Goal: Transaction & Acquisition: Purchase product/service

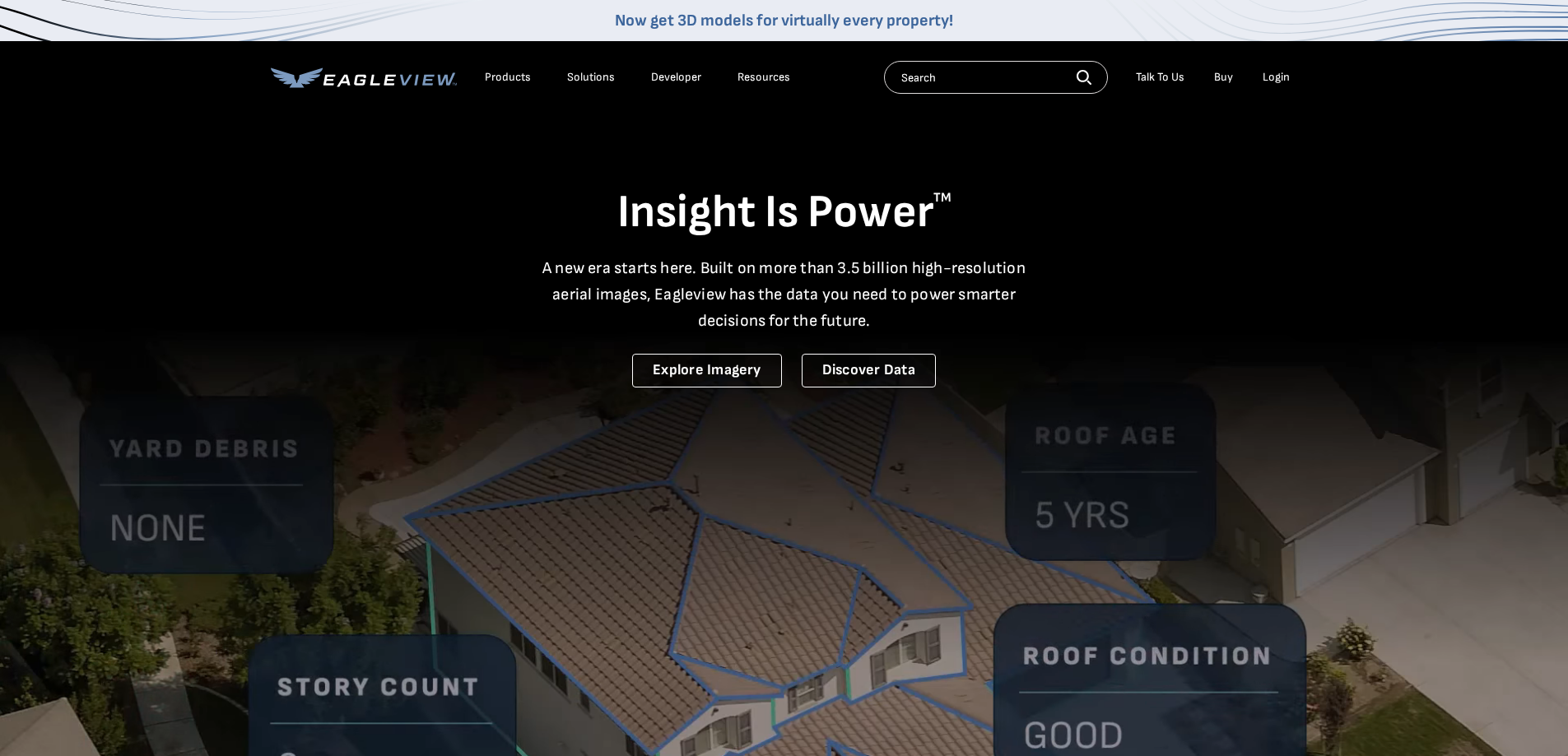
click at [1283, 73] on div "Login" at bounding box center [1277, 77] width 28 height 15
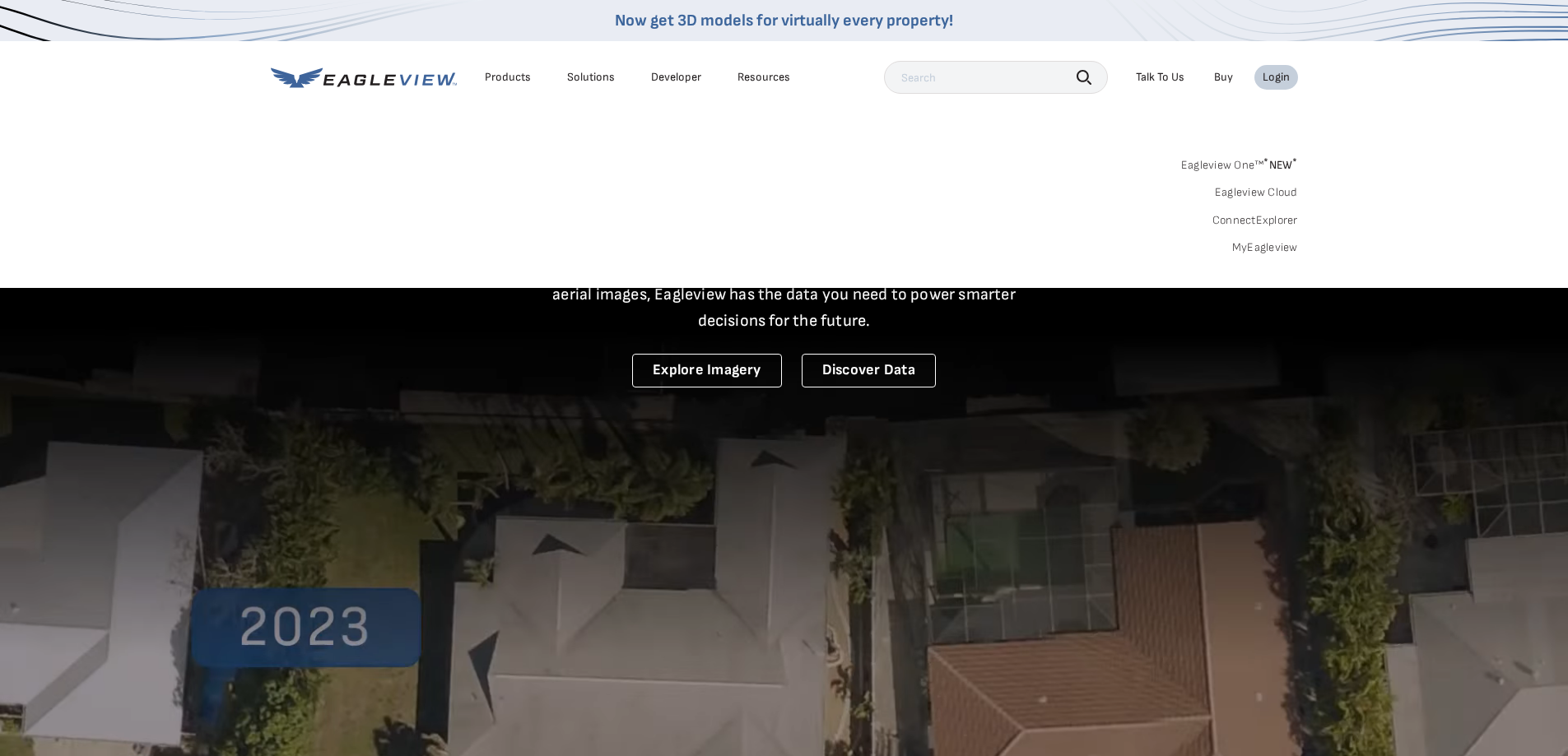
click at [1268, 252] on link "MyEagleview" at bounding box center [1265, 247] width 66 height 15
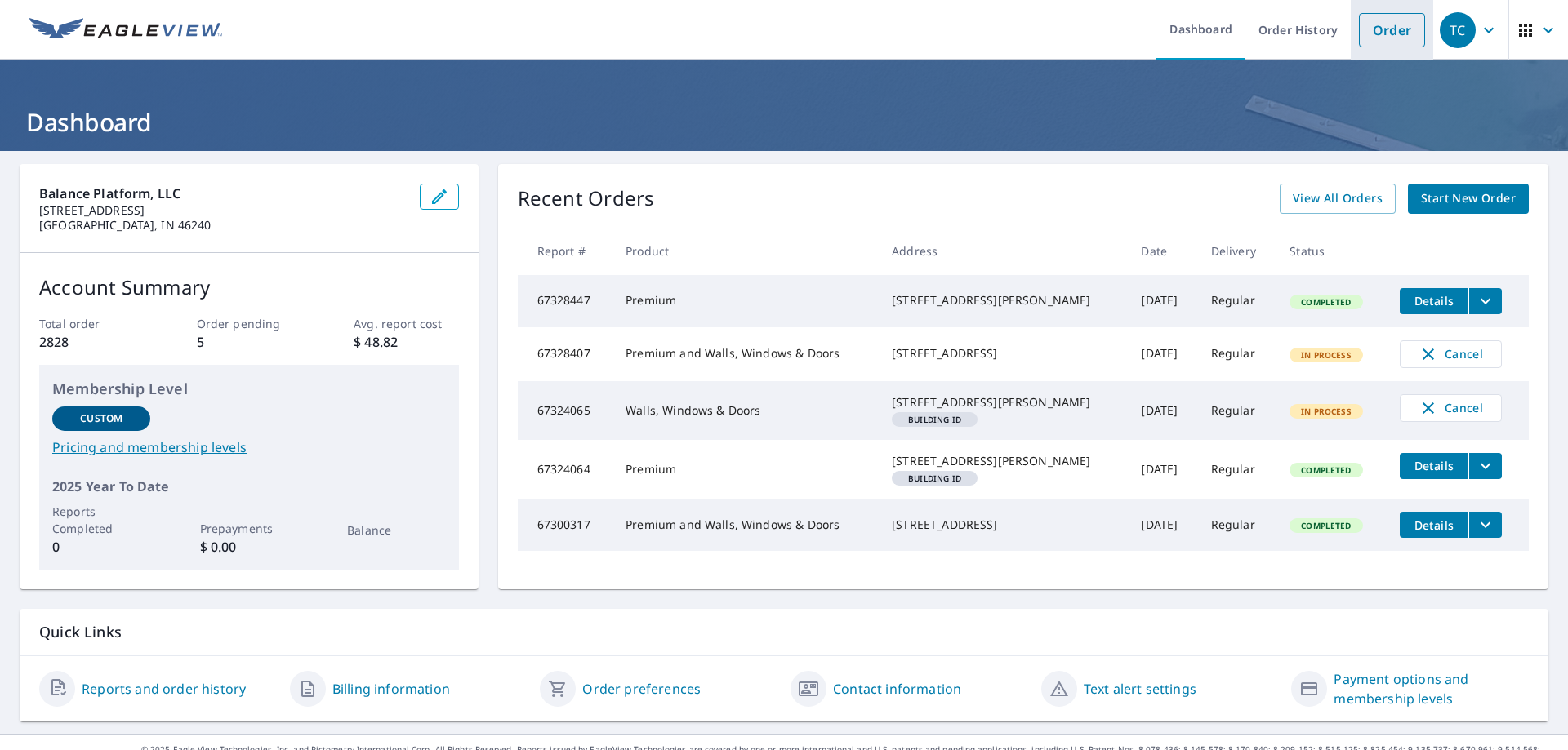
click at [1399, 31] on link "Order" at bounding box center [1392, 29] width 66 height 34
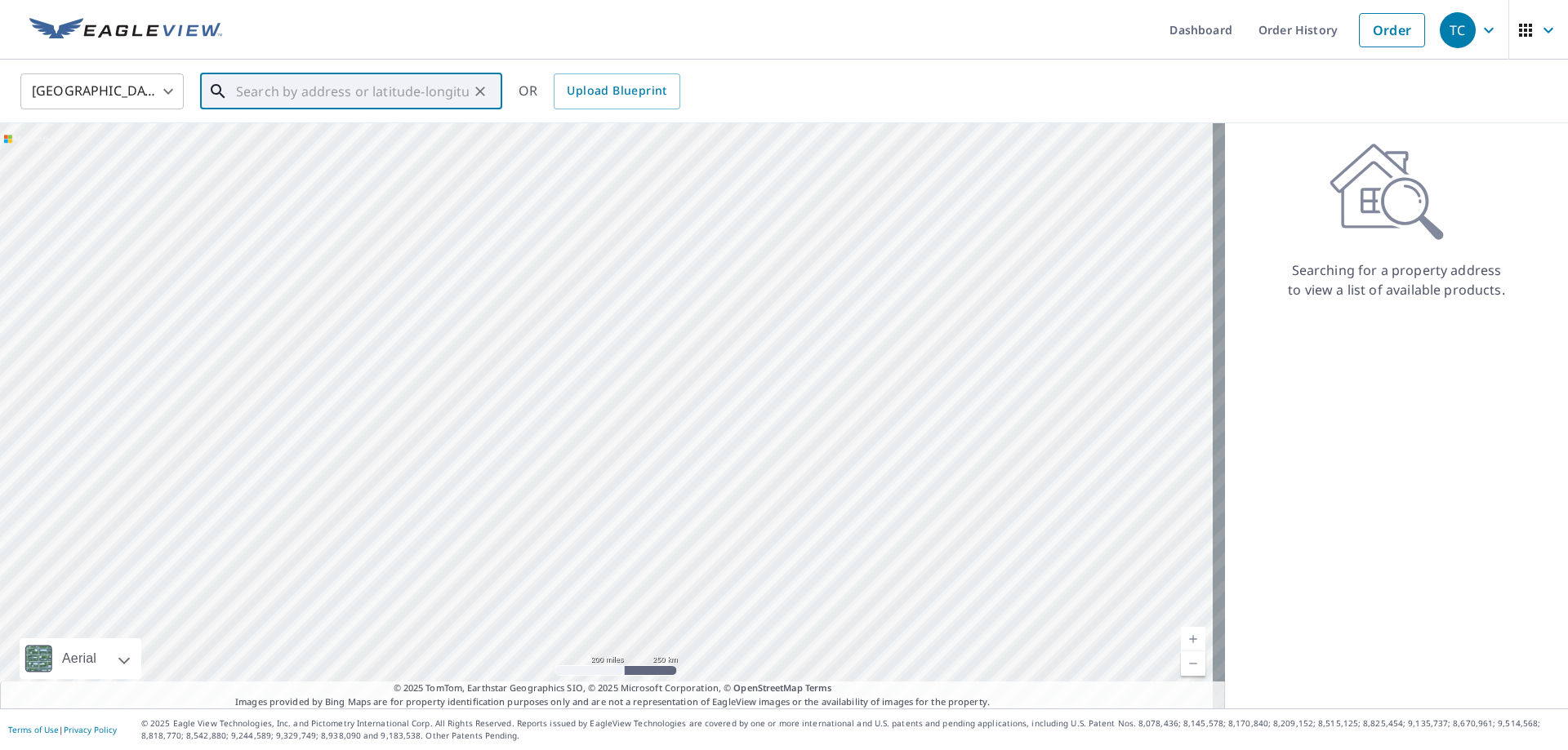
click at [322, 87] on input "text" at bounding box center [353, 91] width 233 height 46
paste input "[STREET_ADDRESS]"
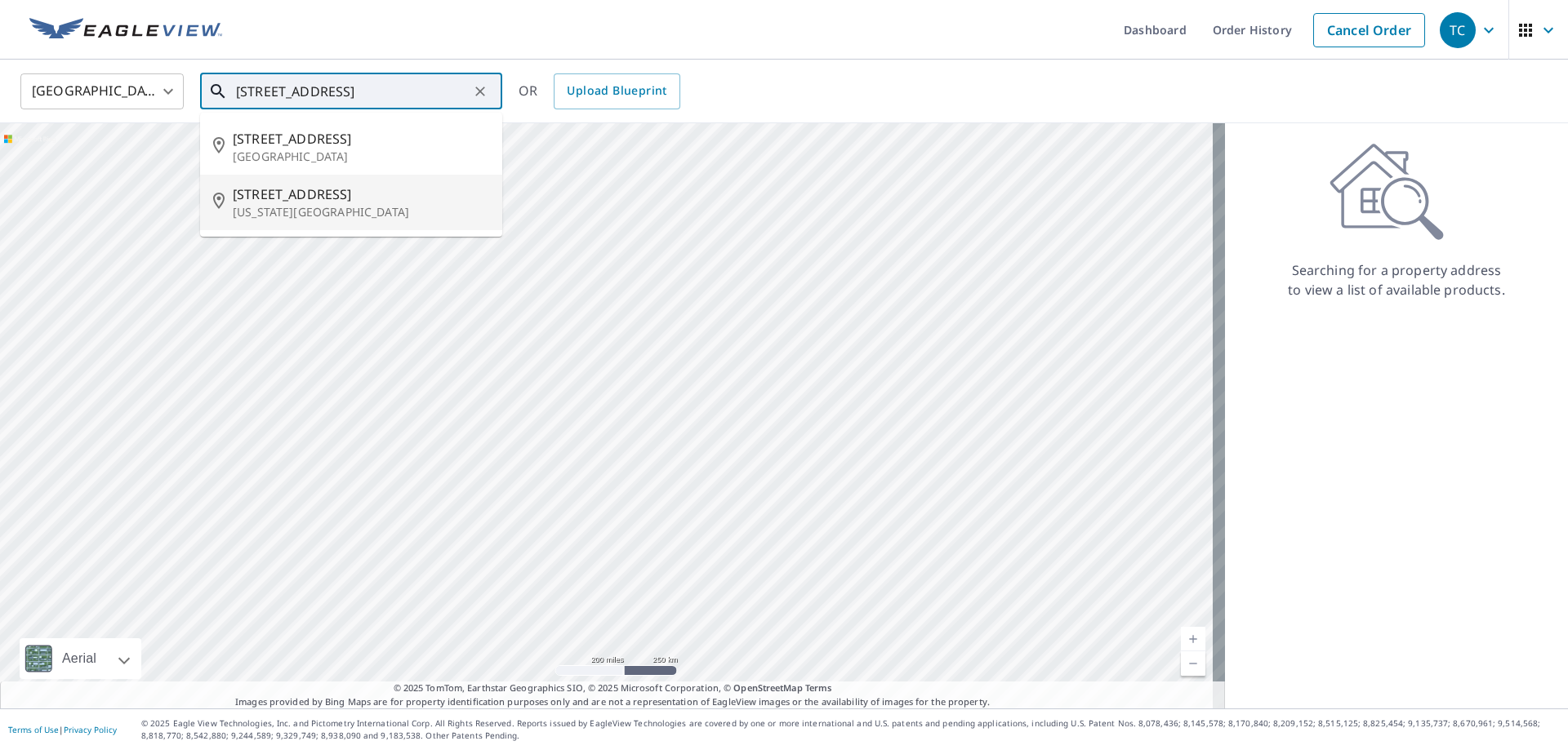
click at [360, 206] on p "[US_STATE][GEOGRAPHIC_DATA]" at bounding box center [360, 212] width 257 height 17
type input "[STREET_ADDRESS][US_STATE]"
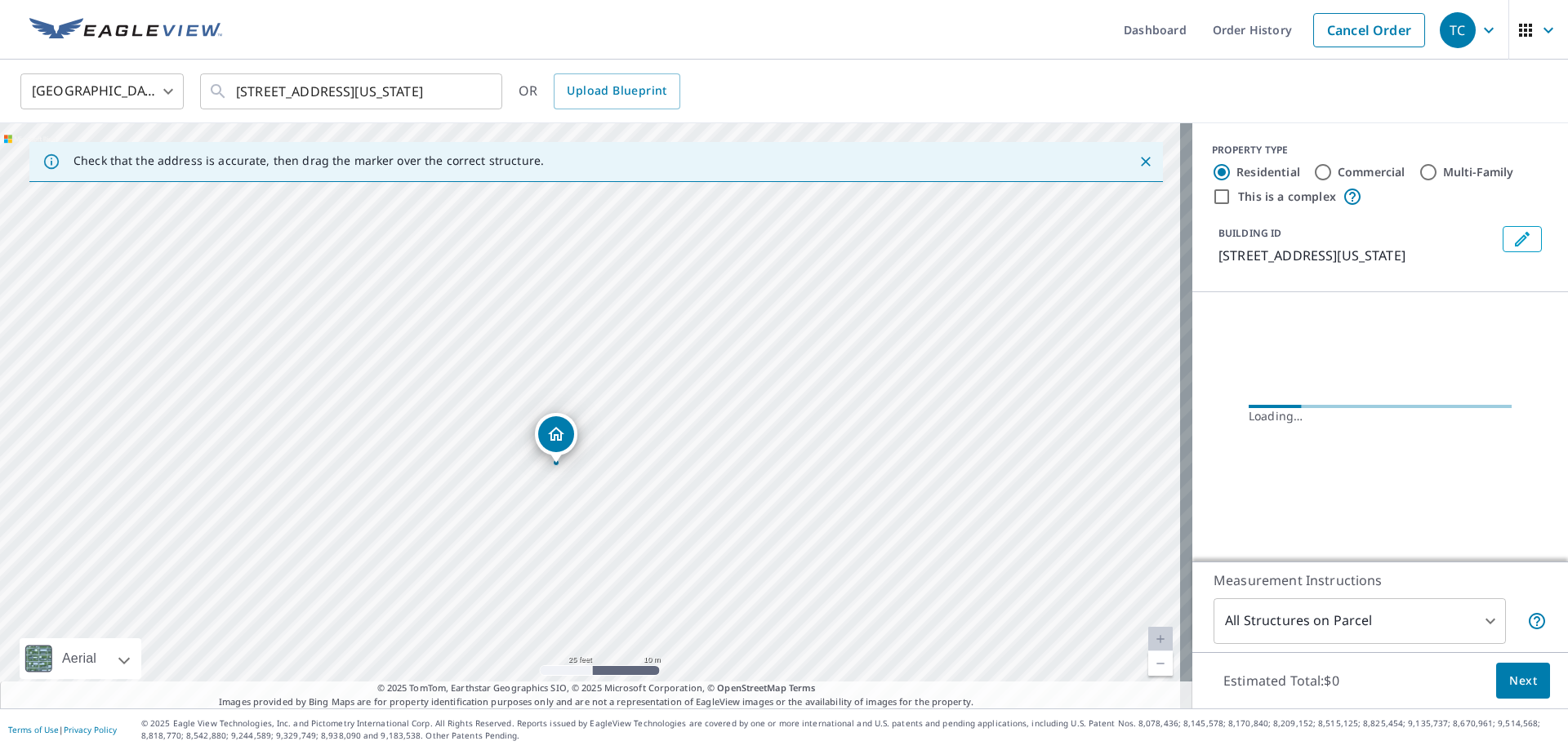
drag, startPoint x: 927, startPoint y: 426, endPoint x: 619, endPoint y: 452, distance: 309.1
click at [619, 452] on div "[STREET_ADDRESS][US_STATE]" at bounding box center [596, 415] width 1193 height 585
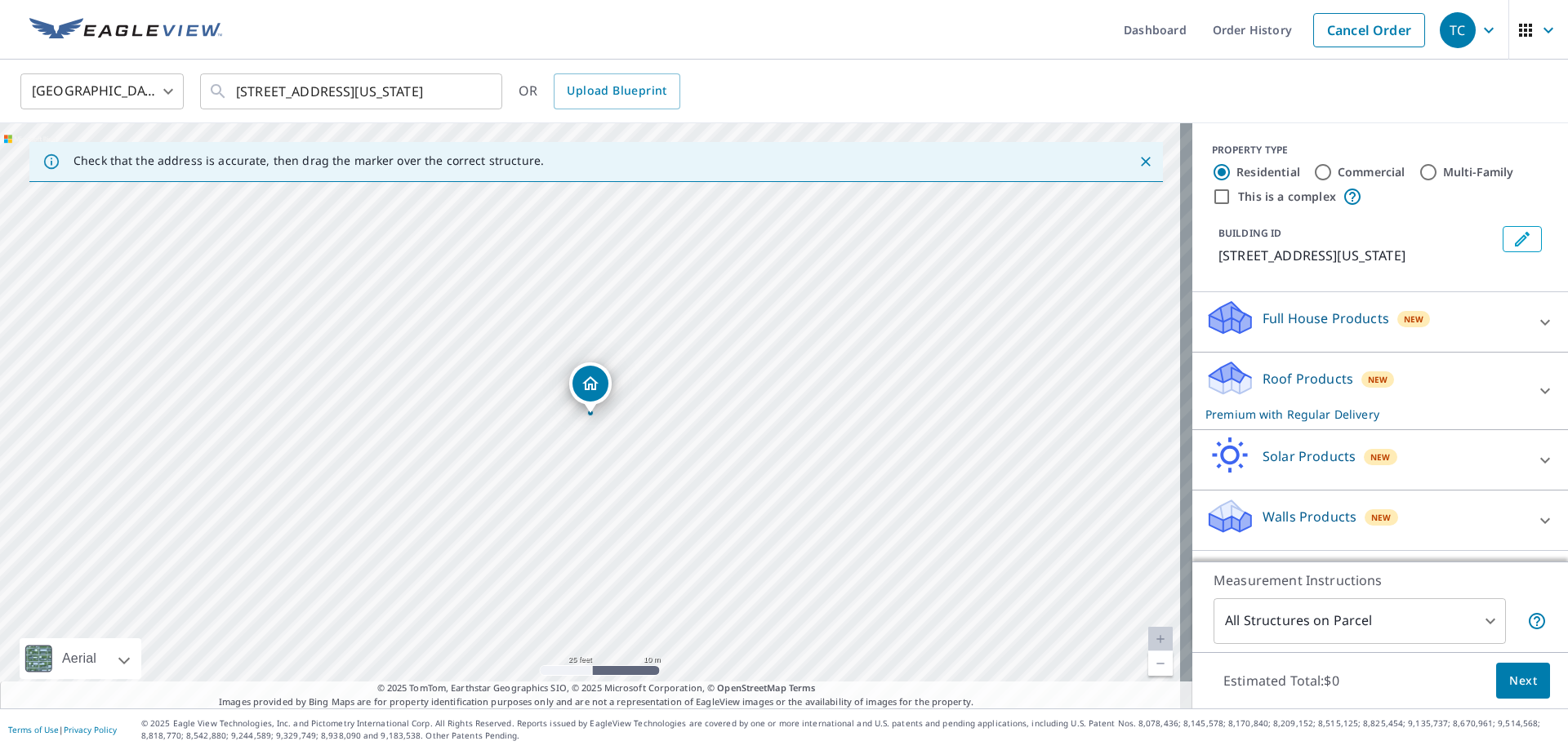
click at [1509, 673] on span "Next" at bounding box center [1523, 681] width 27 height 21
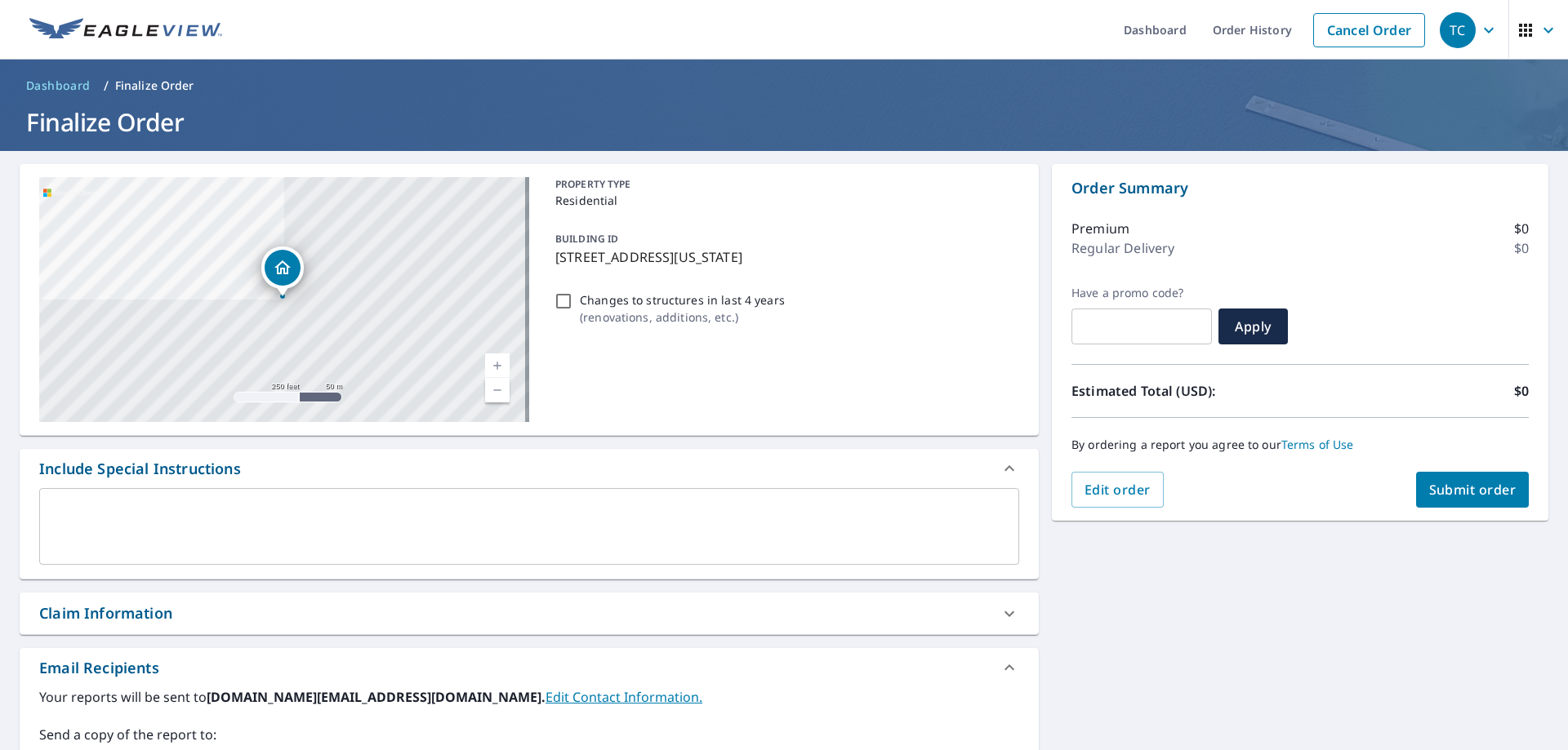
click at [313, 604] on div "Claim Information" at bounding box center [514, 613] width 951 height 22
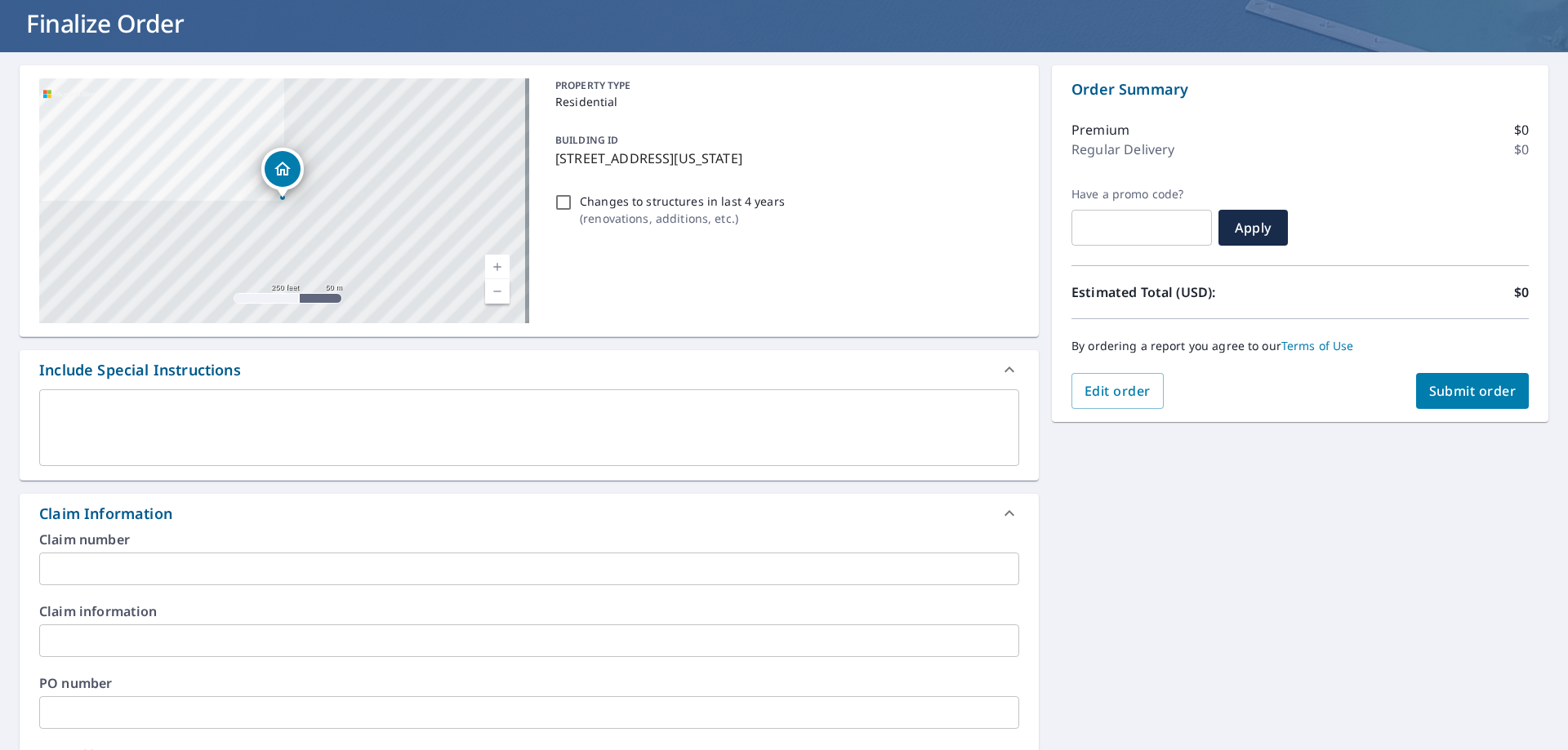
scroll to position [218, 0]
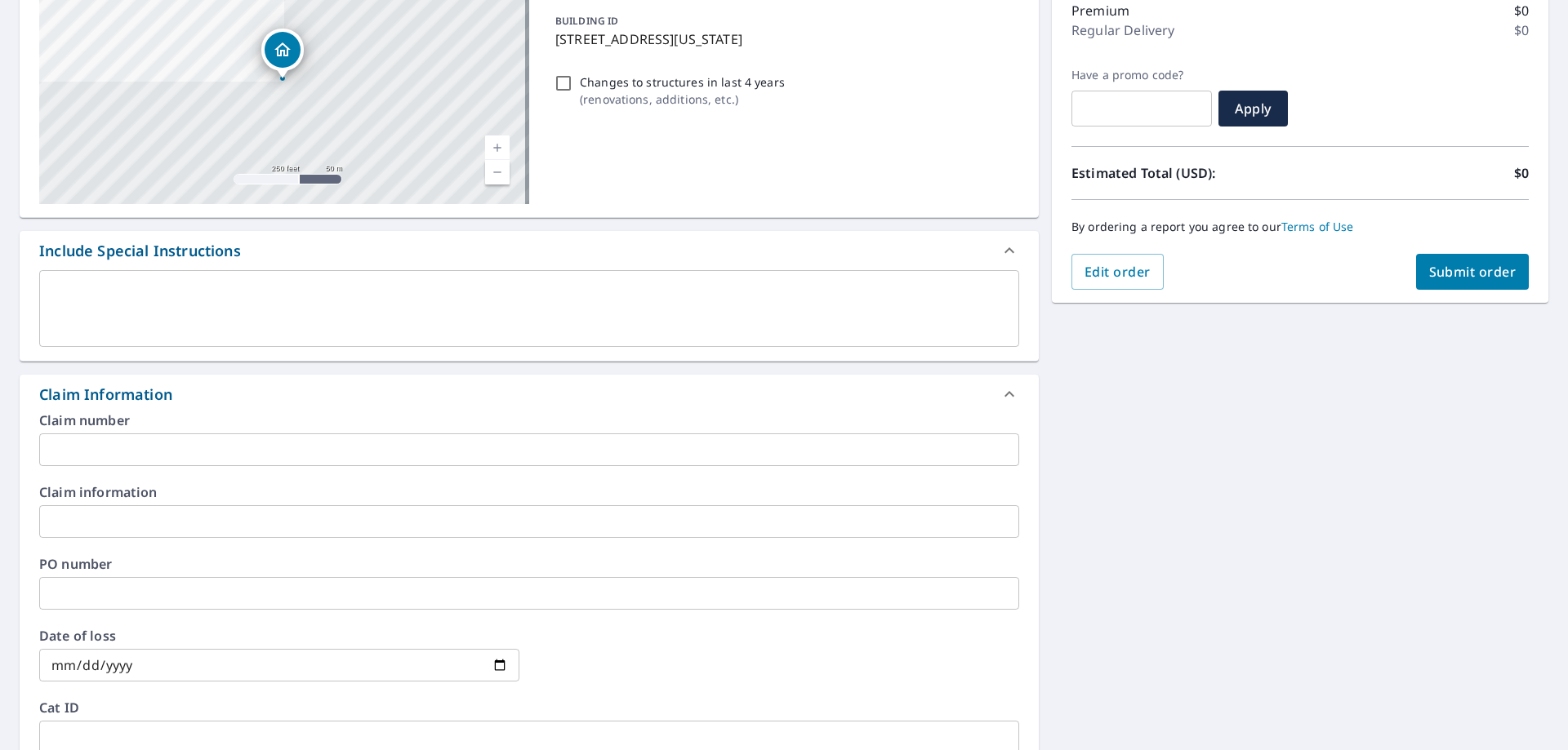
click at [251, 437] on input "text" at bounding box center [529, 449] width 980 height 32
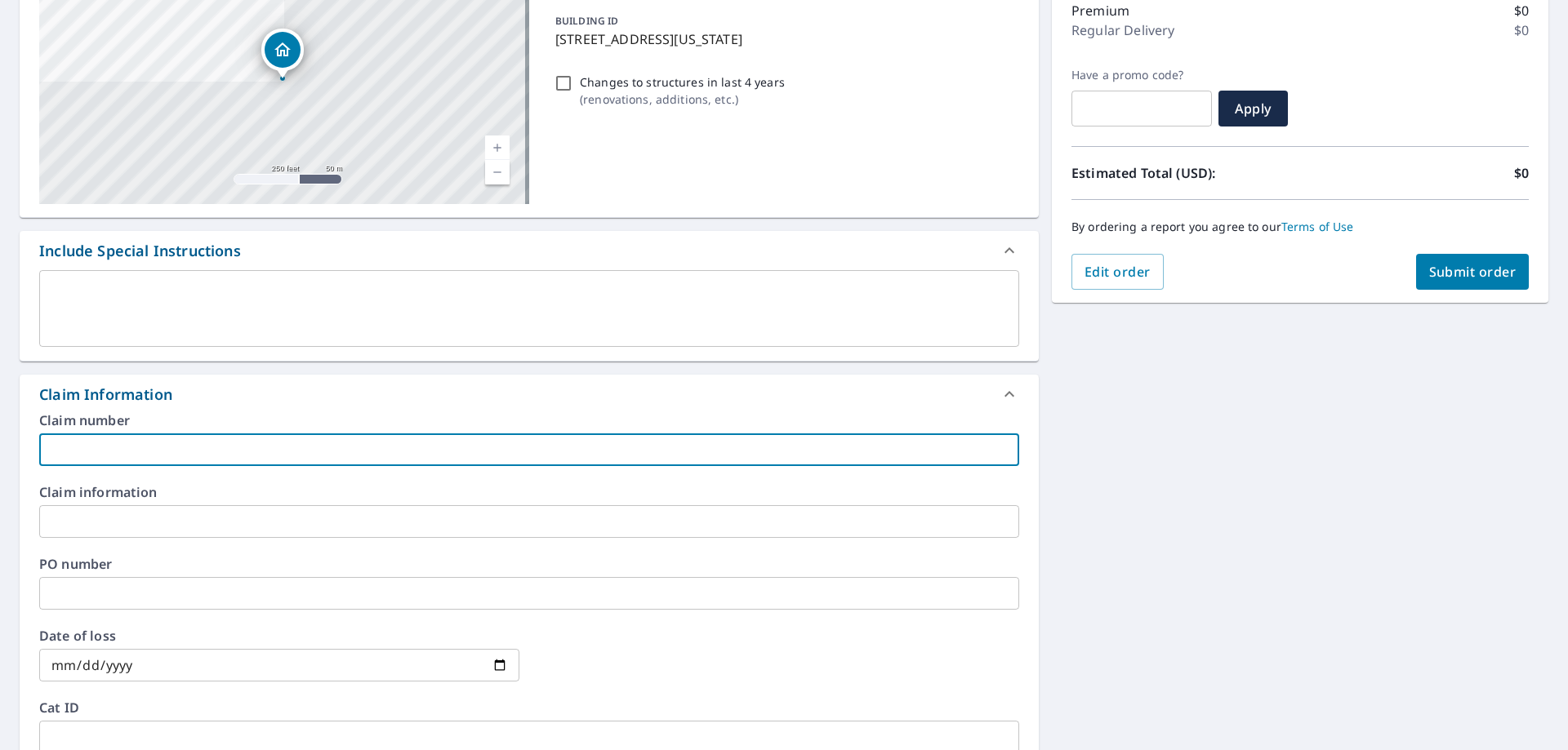
paste input "Global Solar, Roofing & Construction_JonesFreeta(2)_0803575216_Allstate"
type input "Global Solar, Roofing & Construction_JonesFreeta(2)_0803575216_Allstate"
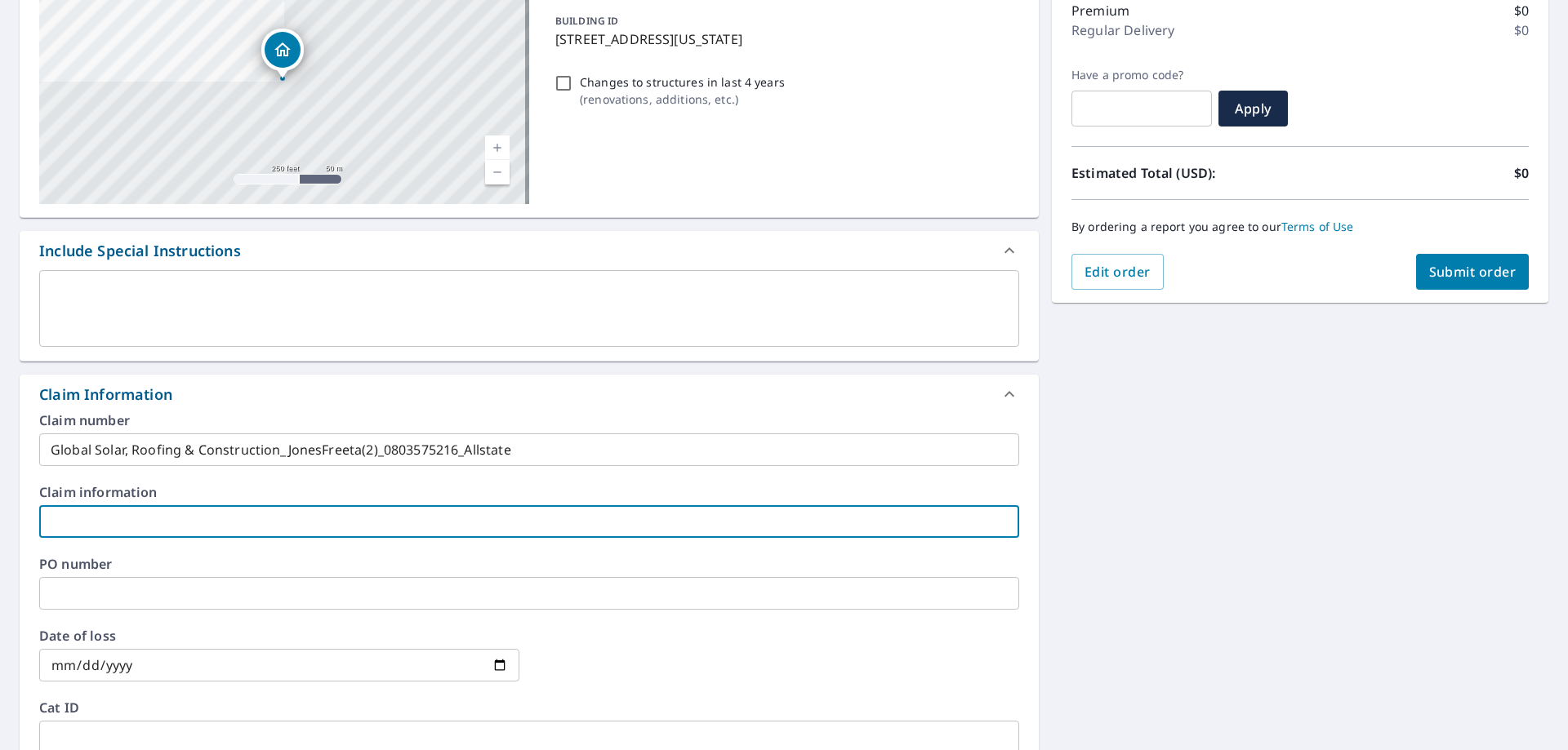
click at [243, 520] on input "text" at bounding box center [529, 521] width 980 height 32
paste input "Global Solar, Roofing & Construction_JonesFreeta(2)_0803575216_Allstate"
type input "Global Solar, Roofing & Construction_JonesFreeta(2)_0803575216_Allstate"
click at [1488, 621] on div "2205 NE 24th St Oklahoma City, OK 73111 Aerial Road A standard road map Aerial …" at bounding box center [784, 541] width 1568 height 1218
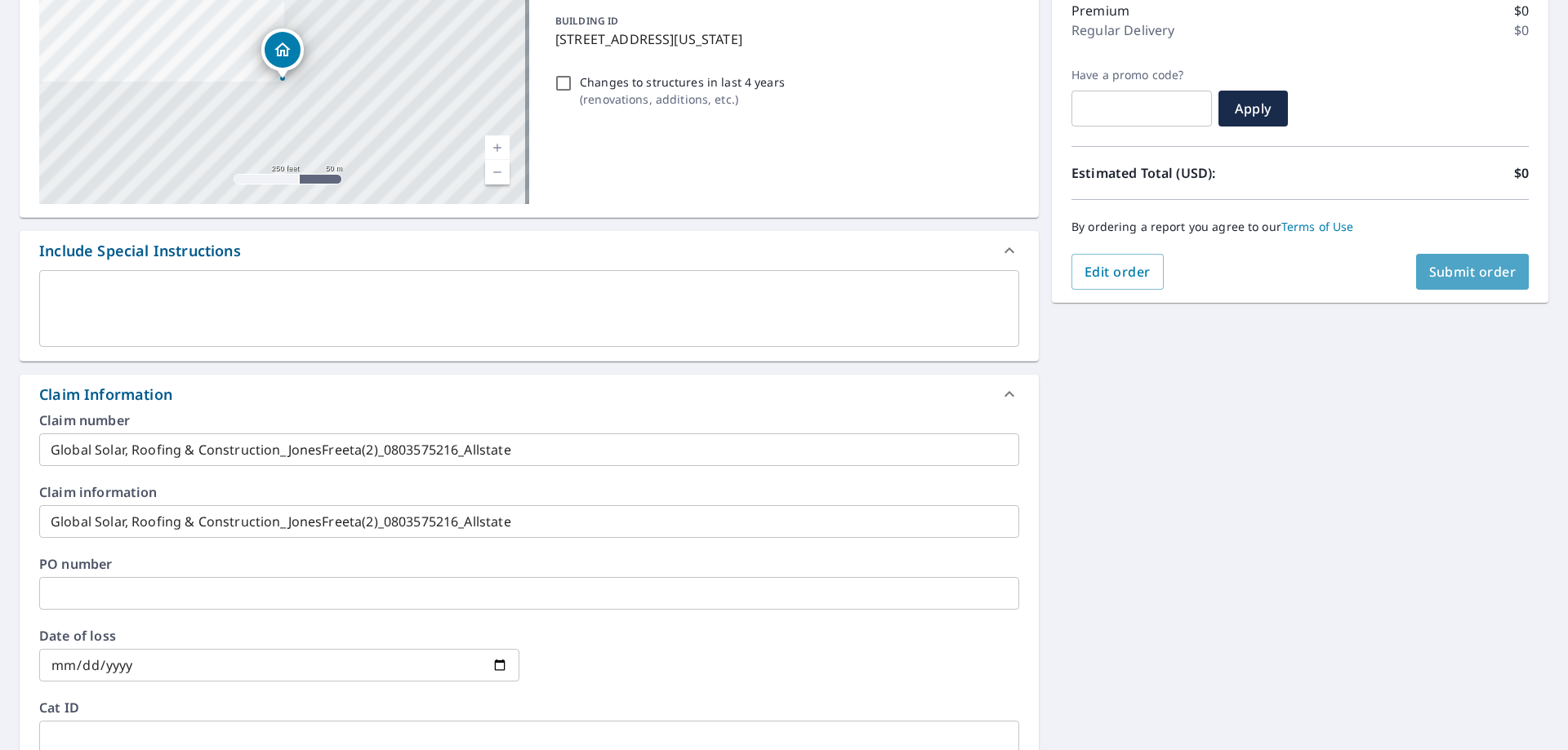
click at [1430, 277] on span "Submit order" at bounding box center [1472, 271] width 87 height 18
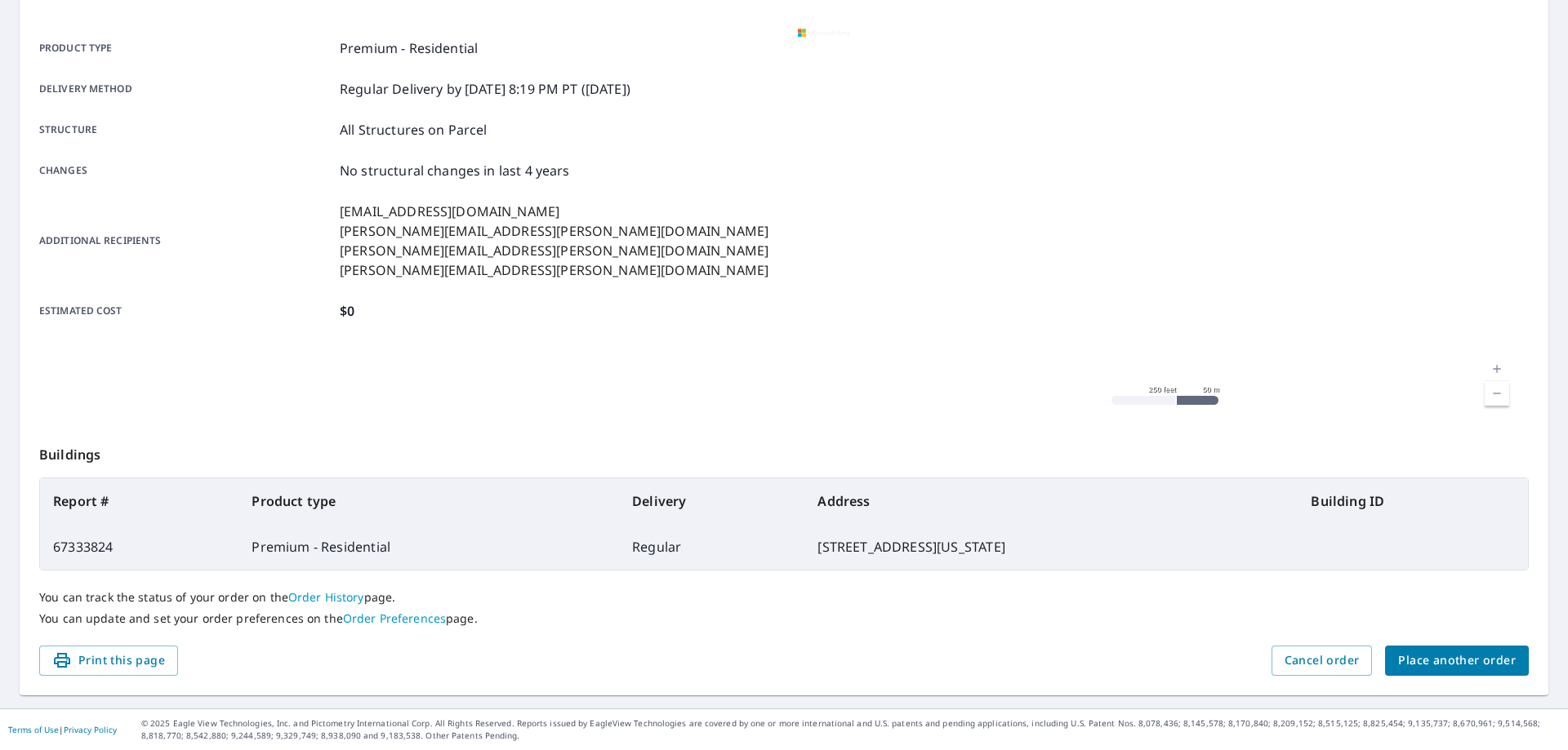
scroll to position [211, 0]
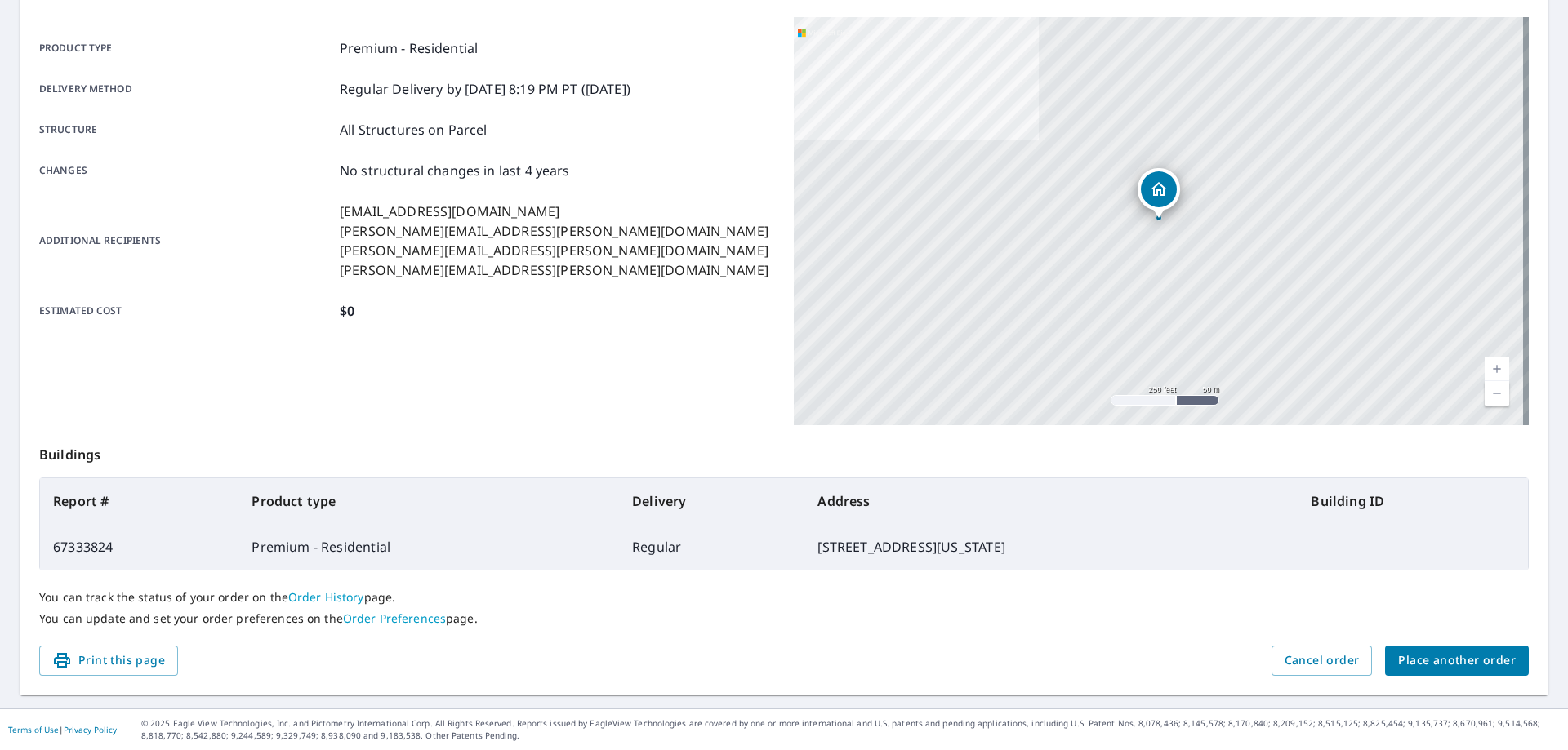
drag, startPoint x: 1009, startPoint y: 551, endPoint x: 48, endPoint y: 490, distance: 962.9
click at [46, 489] on table "Report # Product type Delivery Address Building ID 67333824 Premium - Residenti…" at bounding box center [784, 523] width 1490 height 93
copy table "Report # Product type Delivery Address Building ID 67333824 Premium - Residenti…"
click at [1155, 615] on p "You can update and set your order preferences on the Order Preferences page." at bounding box center [784, 618] width 1490 height 15
click at [1425, 659] on span "Place another order" at bounding box center [1457, 660] width 117 height 21
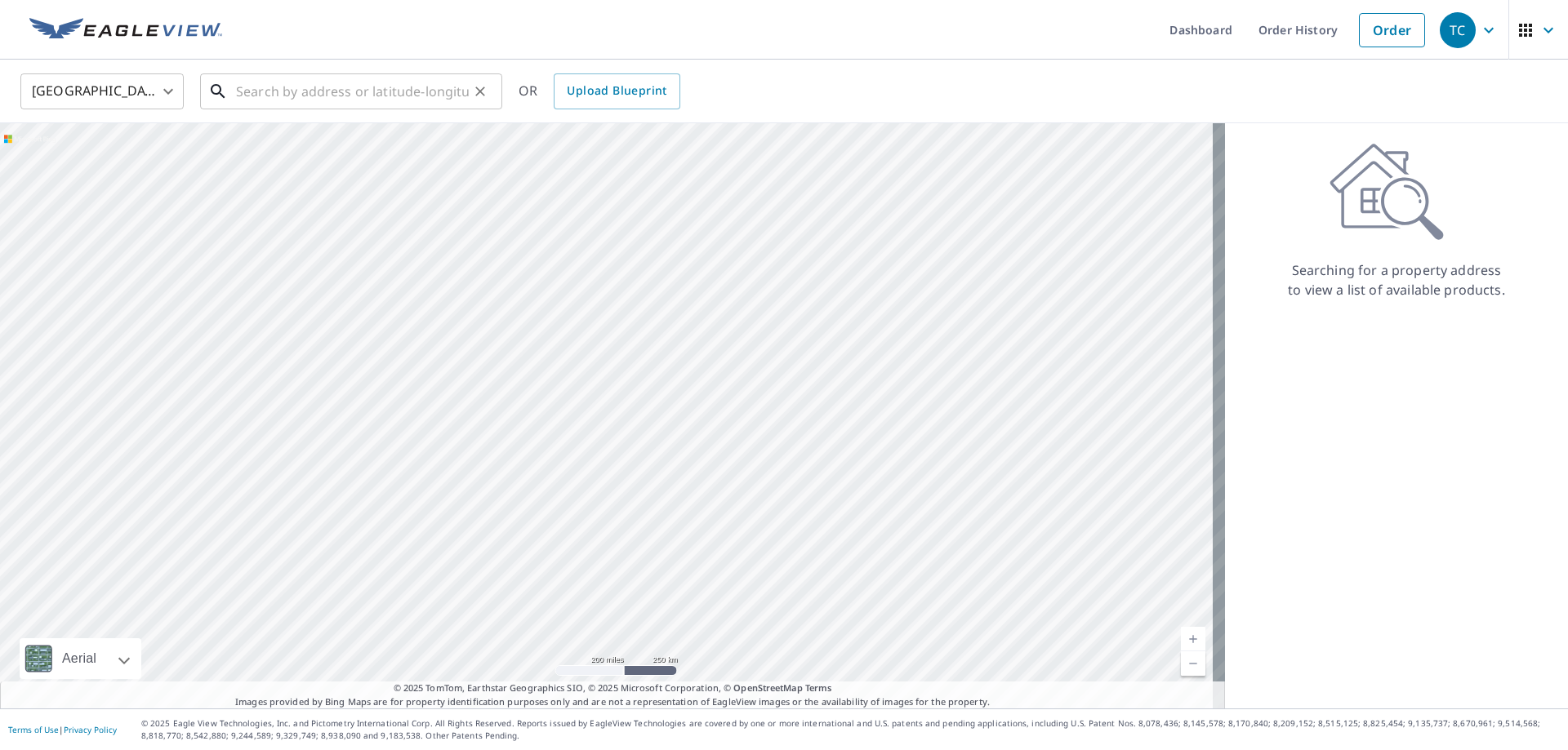
click at [317, 88] on input "text" at bounding box center [353, 91] width 233 height 46
paste input "514 Fonshill Ave"
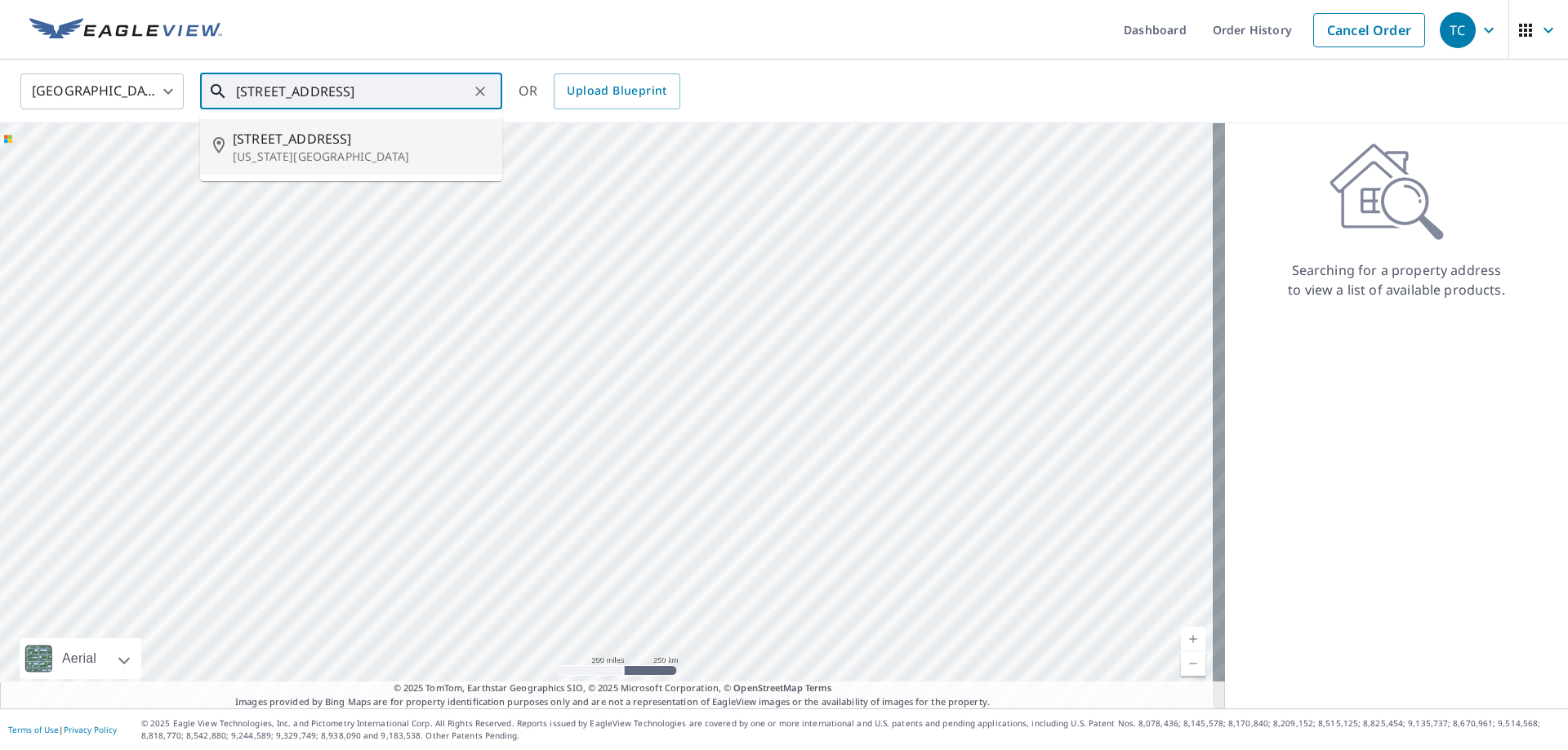
click at [380, 139] on span "514 N Fonshill Ave" at bounding box center [360, 139] width 257 height 20
type input "514 N Fonshill Ave Oklahoma City, OK 73117"
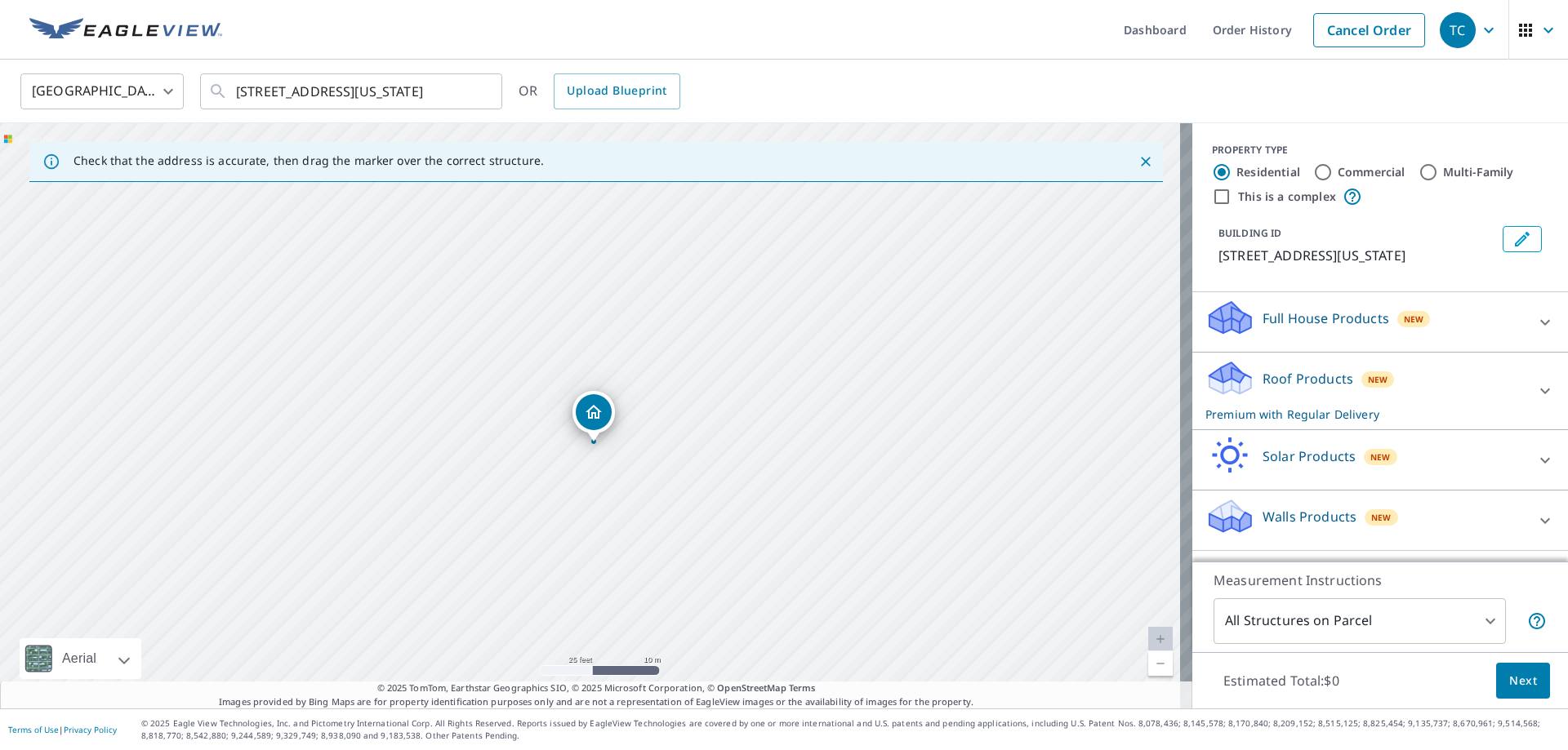
drag, startPoint x: 827, startPoint y: 308, endPoint x: 678, endPoint y: 505, distance: 247.0
click at [678, 505] on div "514 N Fonshill Ave Oklahoma City, OK 73117" at bounding box center [596, 415] width 1193 height 585
click at [1518, 661] on div "Estimated Total: $0 Next" at bounding box center [1380, 681] width 376 height 58
click at [1514, 676] on span "Next" at bounding box center [1523, 681] width 27 height 21
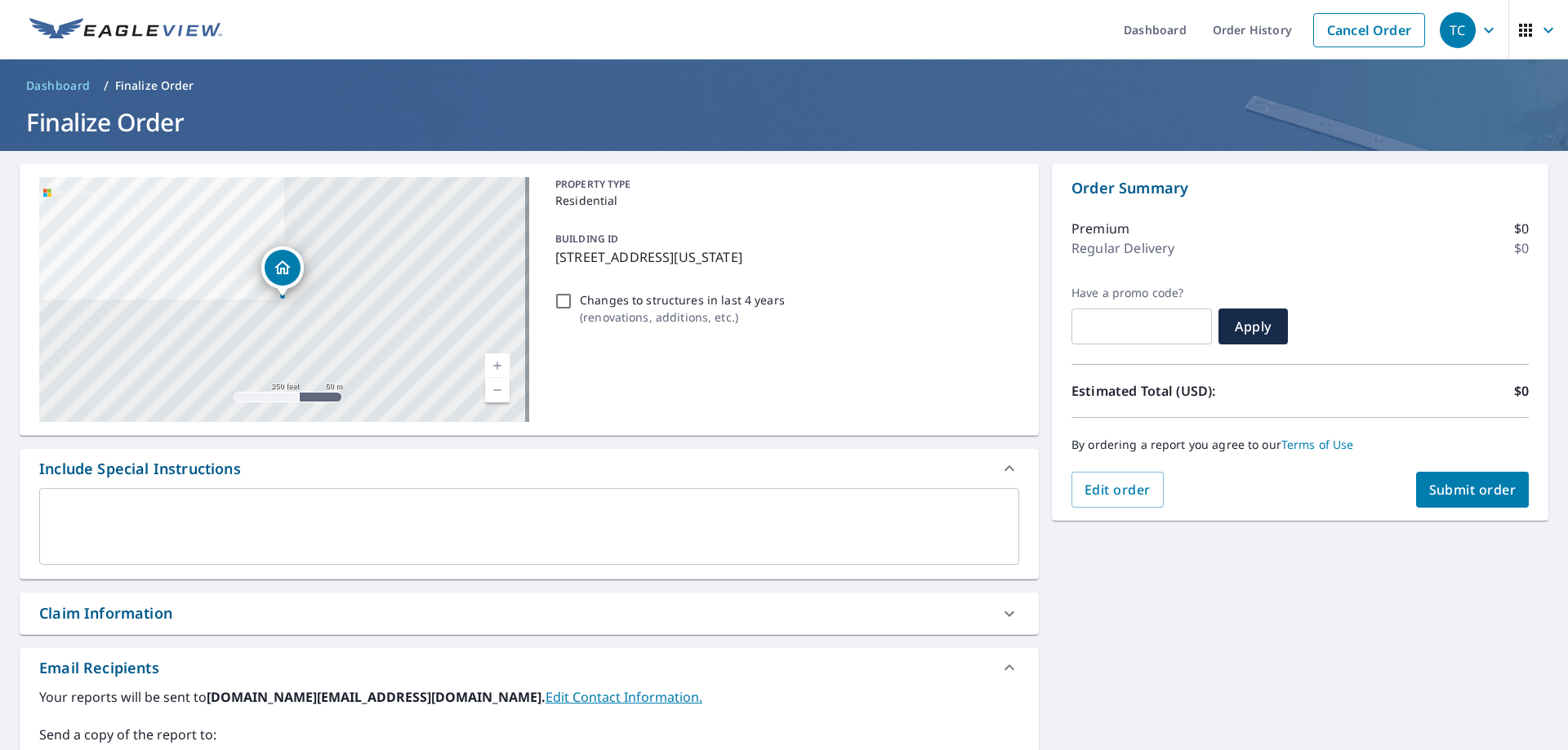
click at [256, 608] on div "Claim Information" at bounding box center [514, 613] width 951 height 22
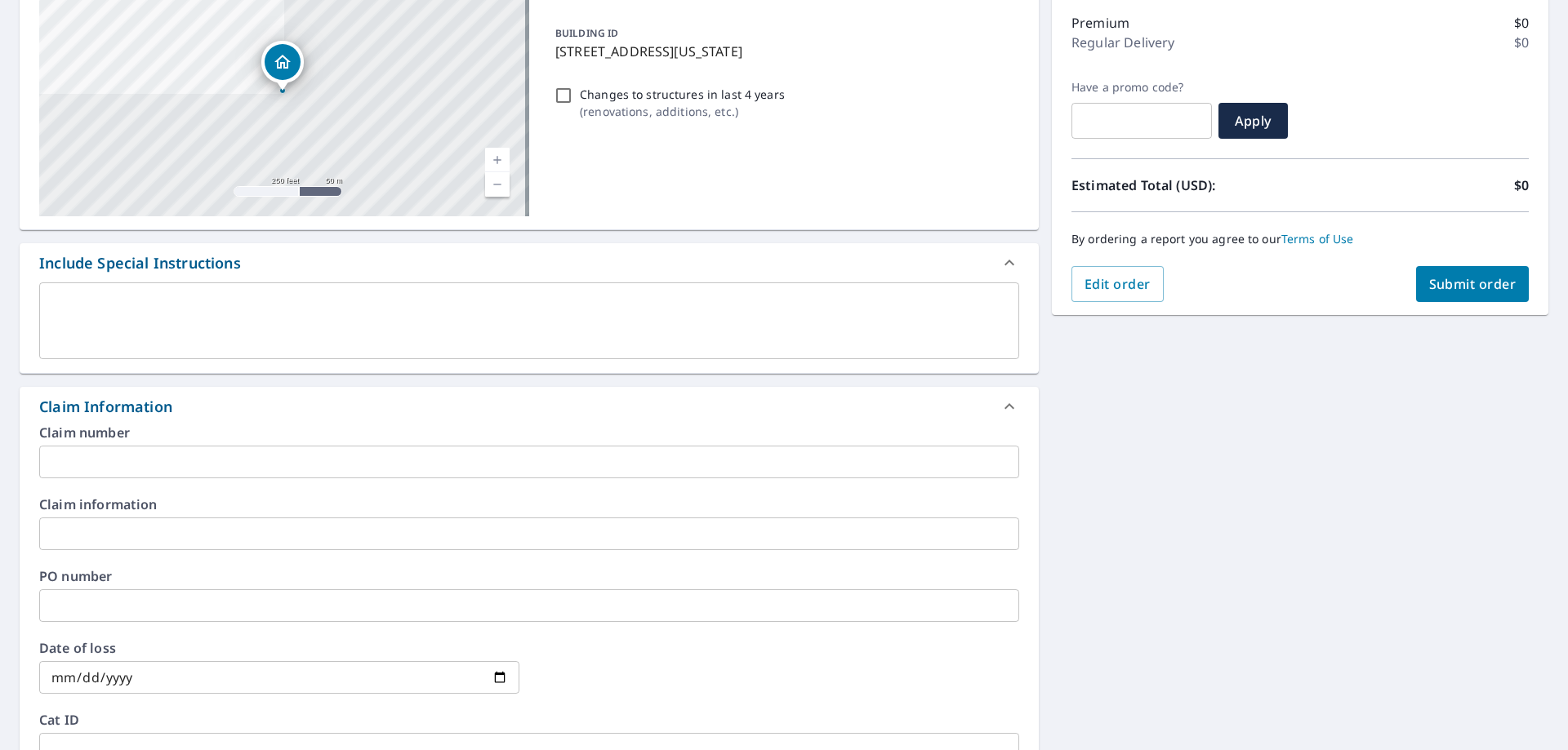
scroll to position [218, 0]
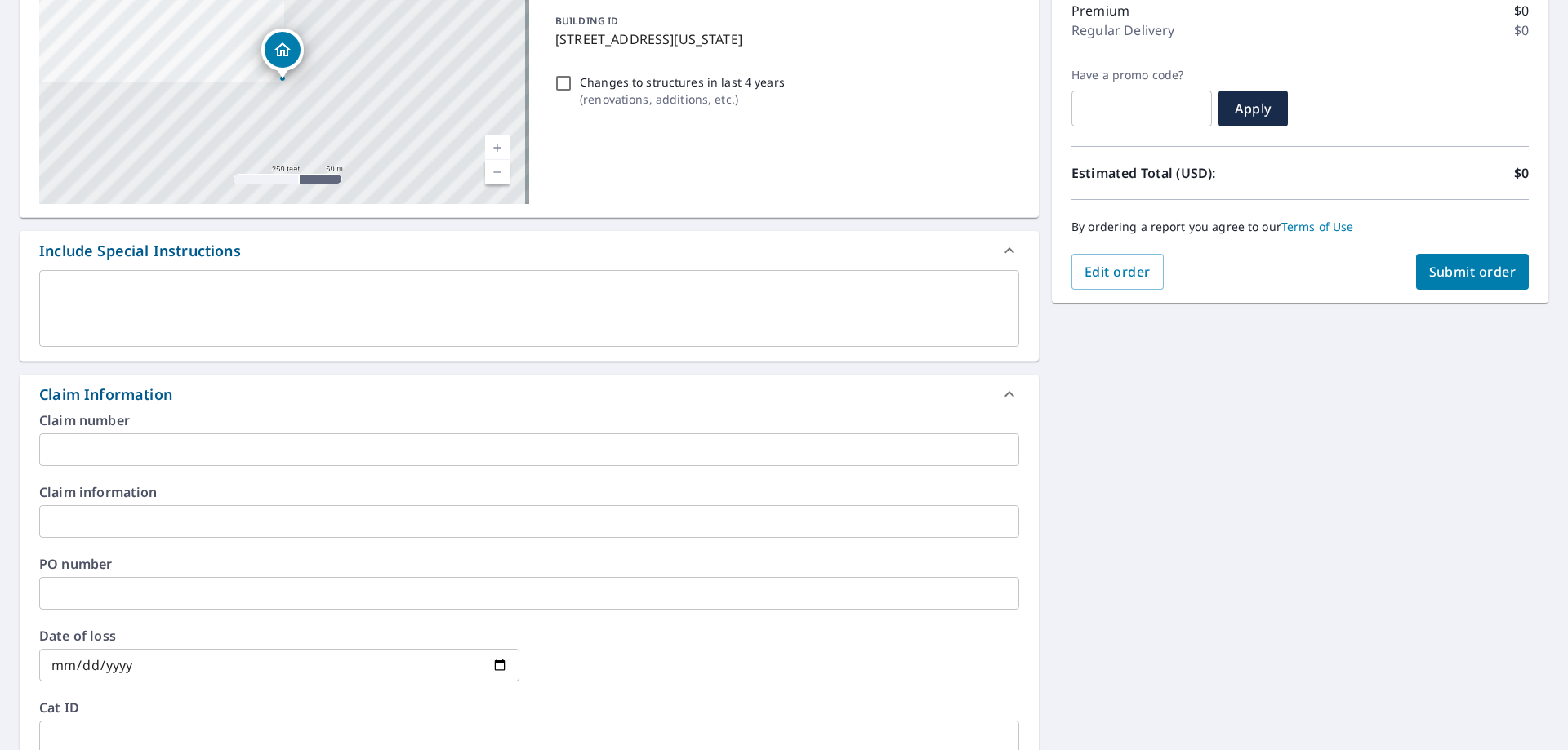
click at [162, 438] on input "text" at bounding box center [529, 449] width 980 height 32
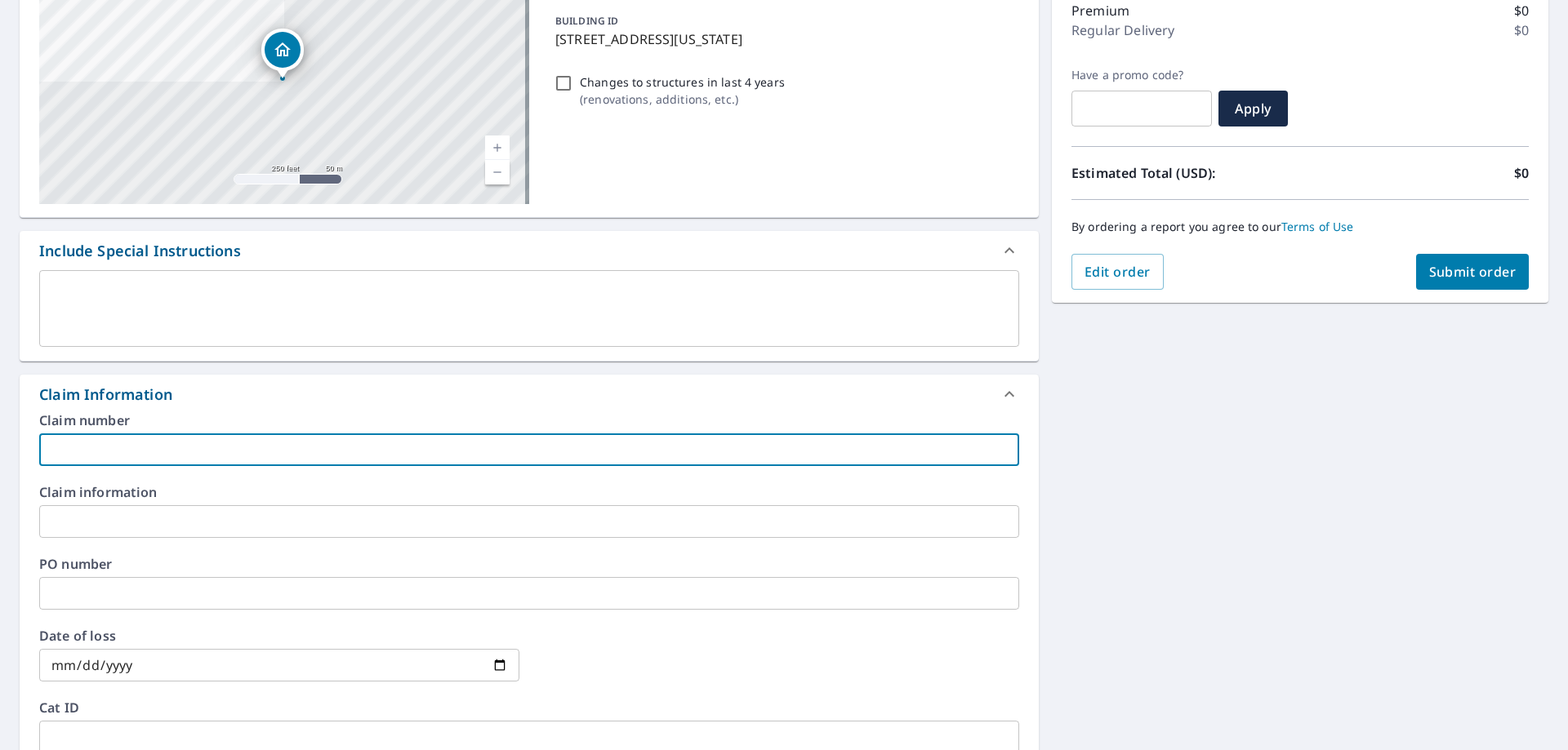
paste input "Global Solar, Roofing & Construction_JonesFreeta(1)_0803575959_Allstate"
type input "Global Solar, Roofing & Construction_JonesFreeta(1)_0803575959_Allstate"
click at [200, 523] on input "text" at bounding box center [529, 521] width 980 height 32
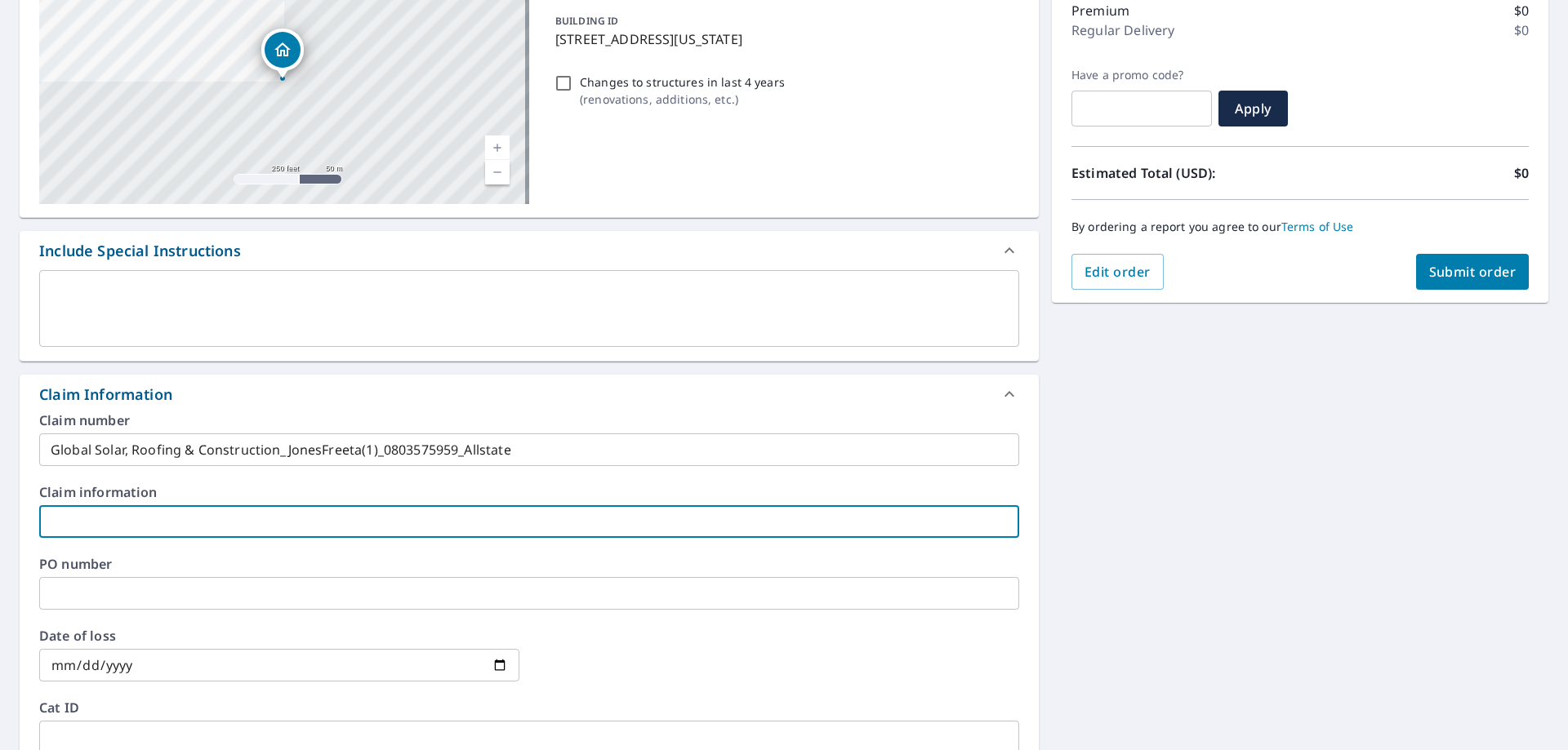
paste input "Global Solar, Roofing & Construction_JonesFreeta(1)_0803575959_Allstate"
type input "Global Solar, Roofing & Construction_JonesFreeta(1)_0803575959_Allstate"
click at [1226, 543] on div "514 N Fonshill Ave Oklahoma City, OK 73117 Aerial Road A standard road map Aeri…" at bounding box center [784, 541] width 1568 height 1218
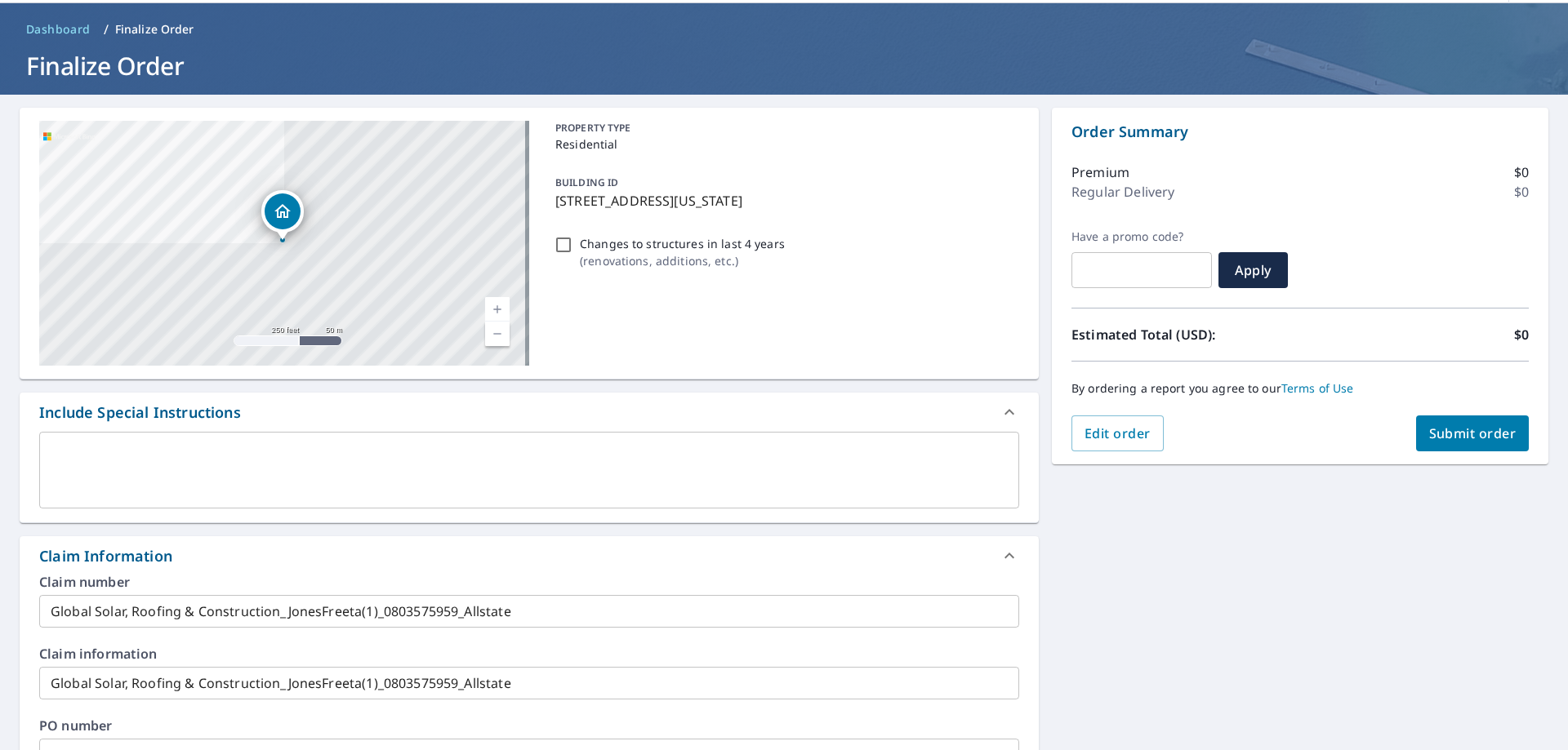
scroll to position [0, 0]
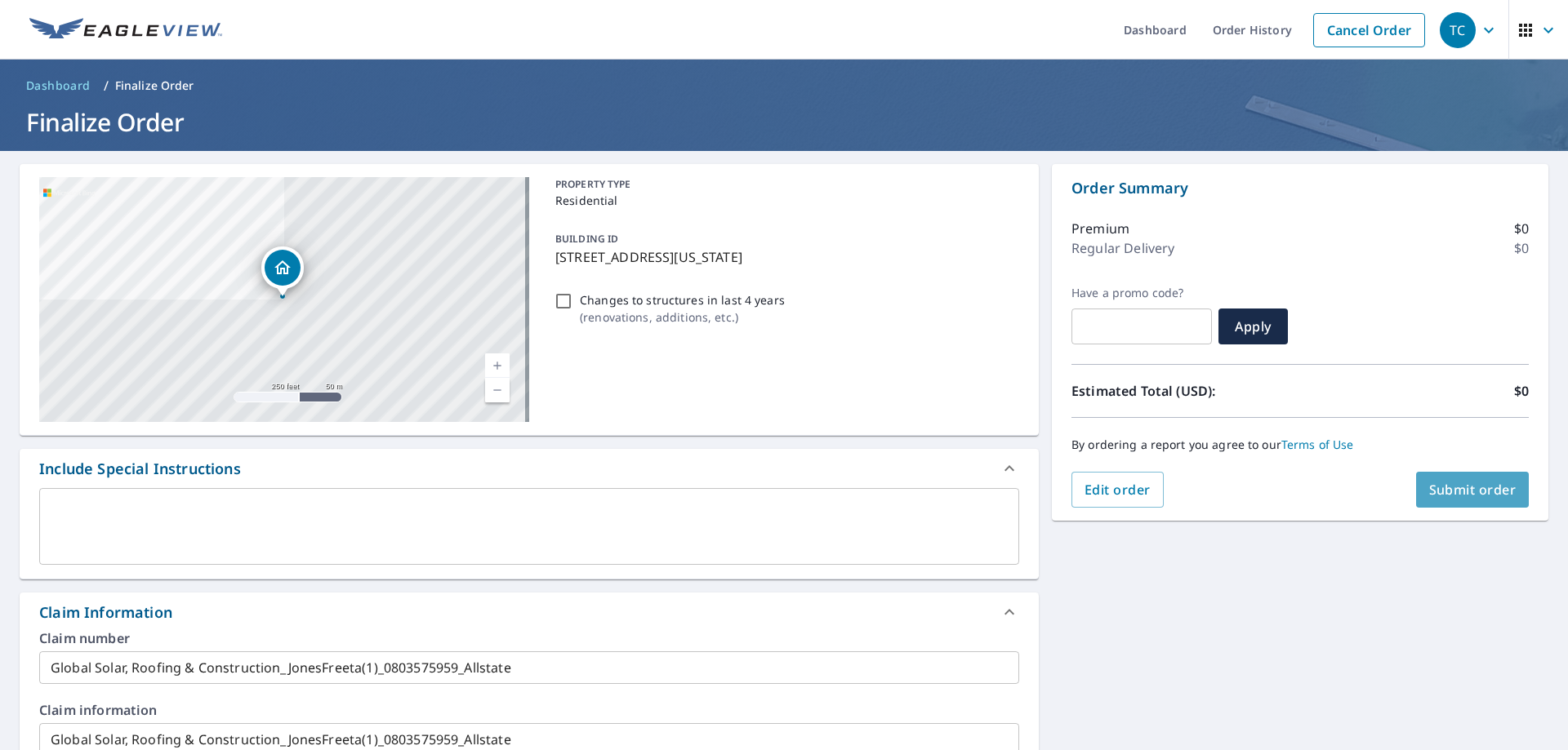
click at [1449, 488] on span "Submit order" at bounding box center [1472, 489] width 87 height 18
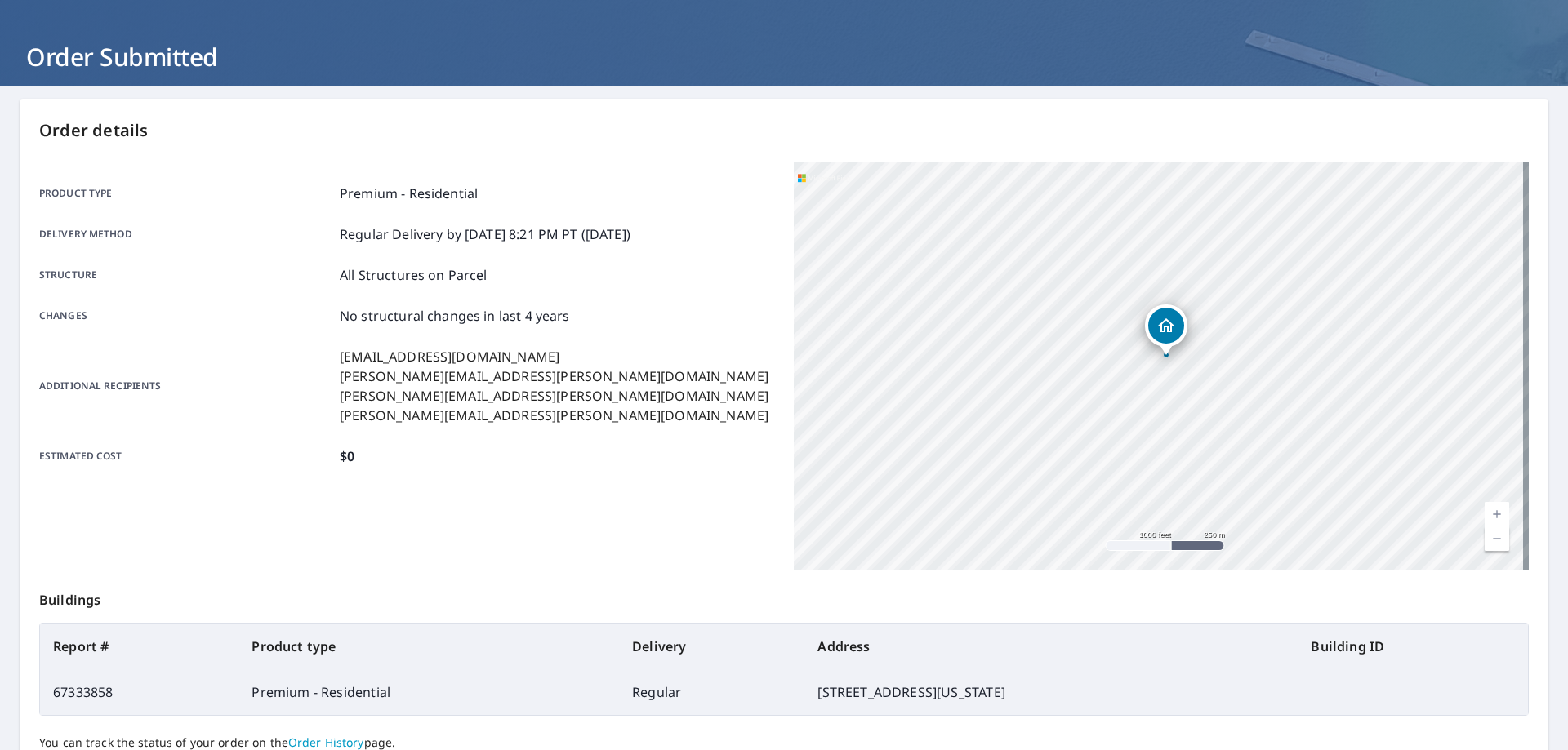
scroll to position [211, 0]
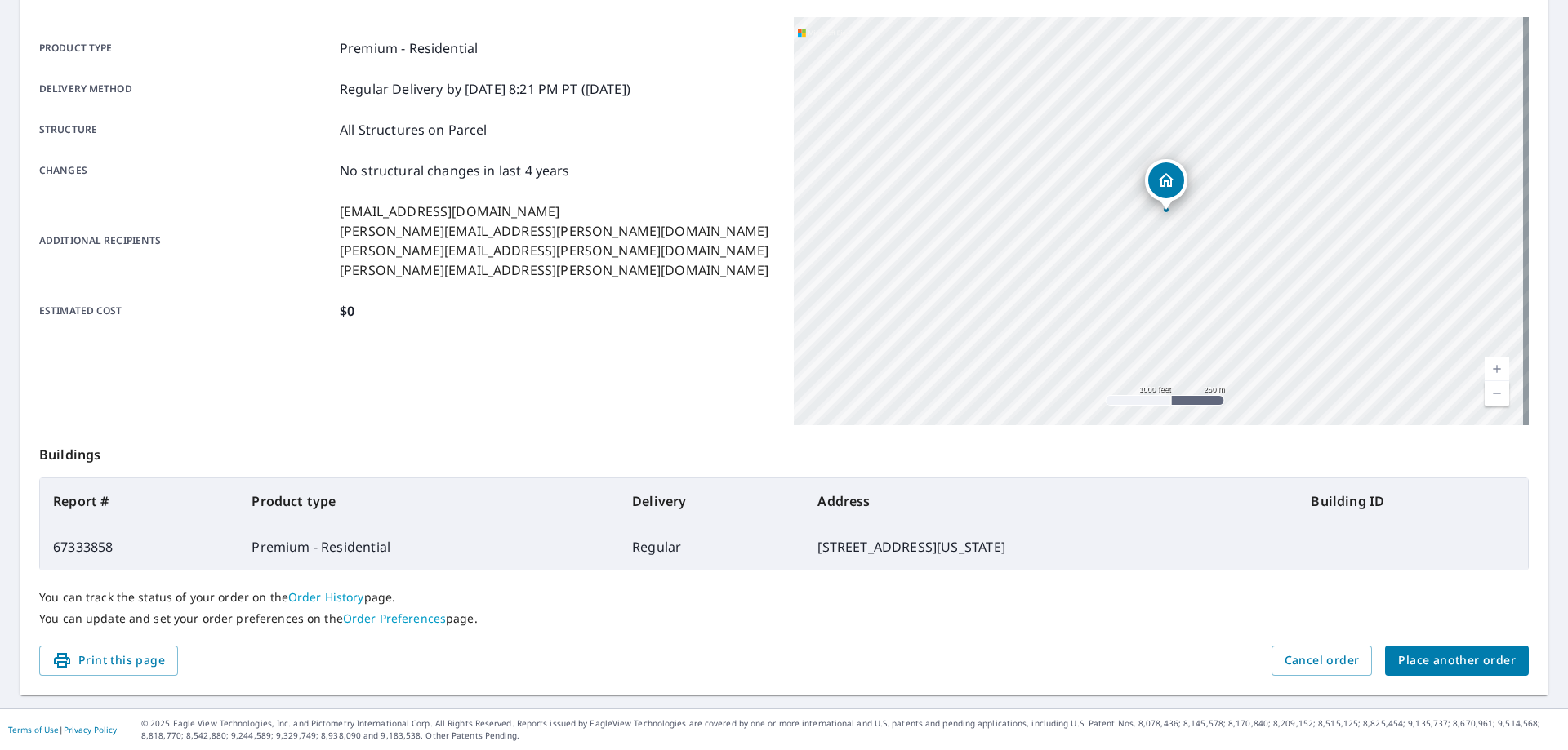
drag, startPoint x: 964, startPoint y: 545, endPoint x: 50, endPoint y: 491, distance: 915.6
click at [50, 491] on table "Report # Product type Delivery Address Building ID 67333858 Premium - Residenti…" at bounding box center [784, 523] width 1490 height 93
copy table "Report # Product type Delivery Address Building ID 67333858 Premium - Residenti…"
click at [1458, 664] on span "Place another order" at bounding box center [1457, 660] width 117 height 21
